Goal: Entertainment & Leisure: Consume media (video, audio)

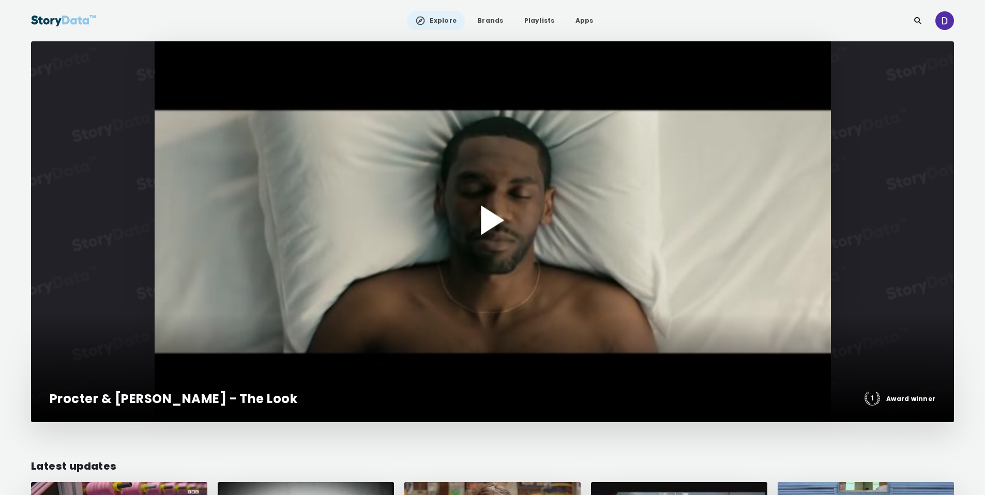
click at [524, 174] on div at bounding box center [492, 231] width 923 height 381
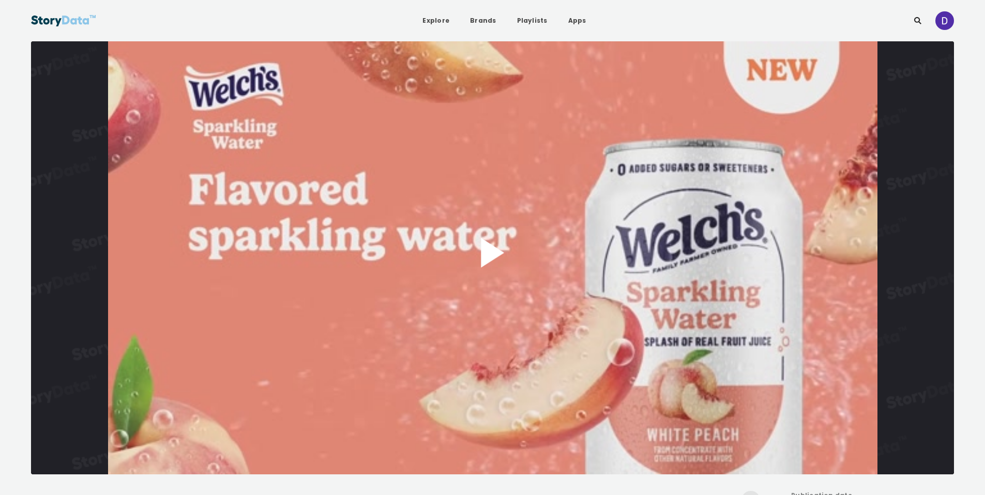
click at [512, 270] on button "Play Video" at bounding box center [492, 257] width 923 height 433
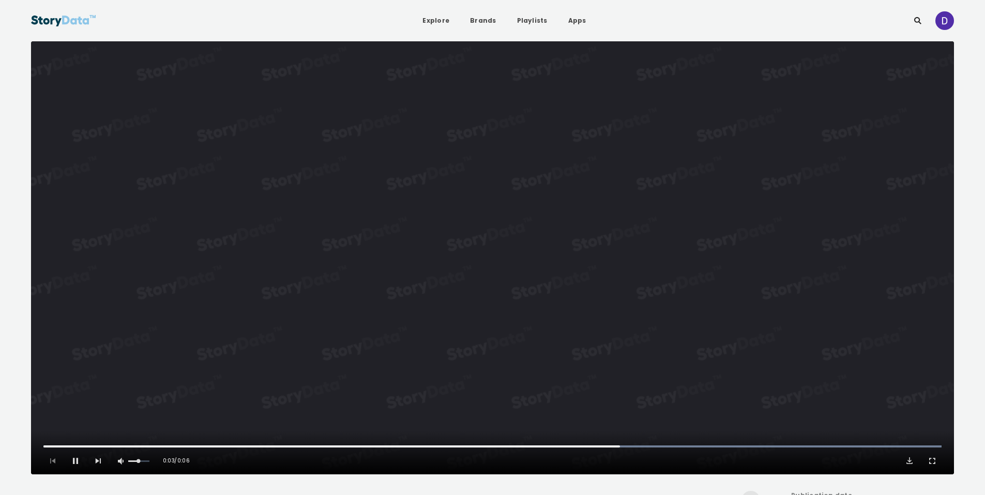
click at [660, 265] on video "Video Player" at bounding box center [492, 257] width 923 height 433
click at [592, 227] on button "Play Video" at bounding box center [492, 257] width 923 height 433
click at [592, 227] on video "Video Player" at bounding box center [492, 257] width 923 height 433
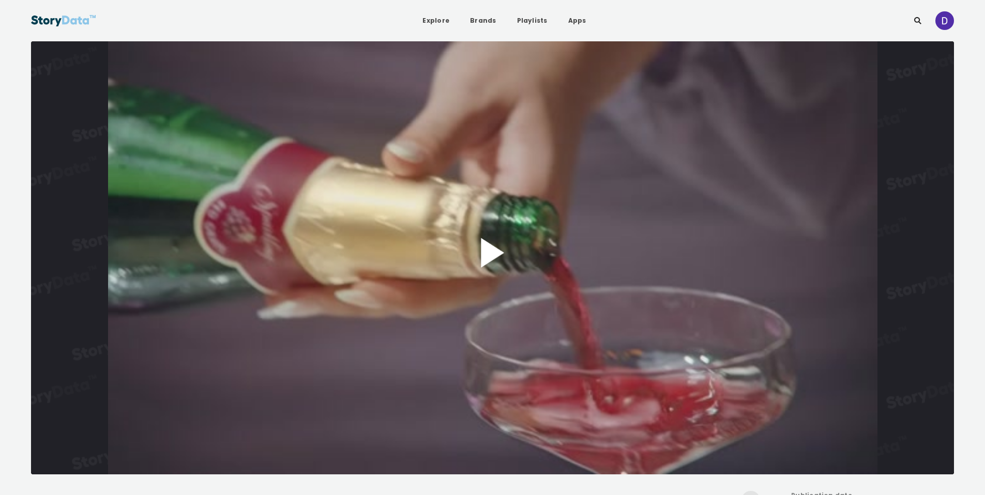
click at [503, 244] on button "Play Video" at bounding box center [492, 257] width 923 height 433
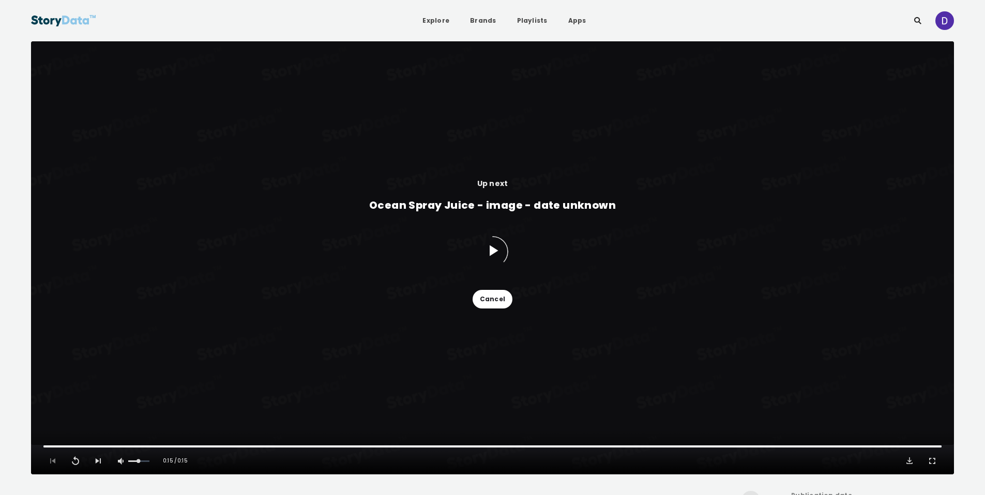
click at [492, 298] on button "Cancel" at bounding box center [492, 299] width 40 height 19
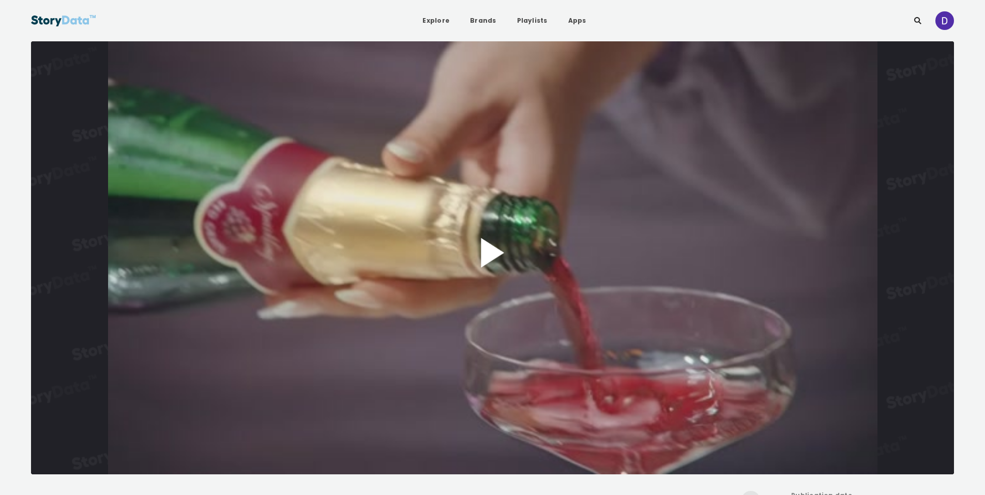
click at [519, 270] on button "Play Video" at bounding box center [492, 257] width 923 height 433
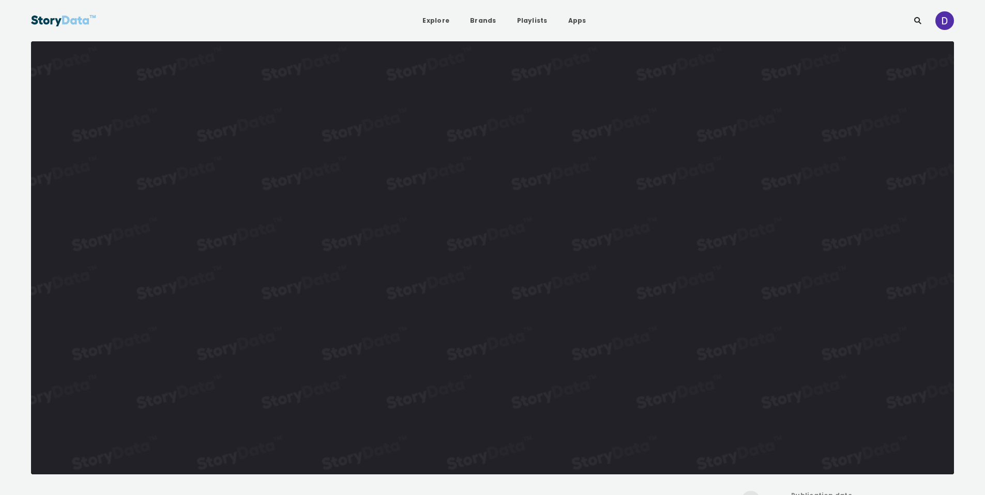
click at [519, 270] on video "Video Player" at bounding box center [492, 257] width 923 height 433
